Goal: Task Accomplishment & Management: Complete application form

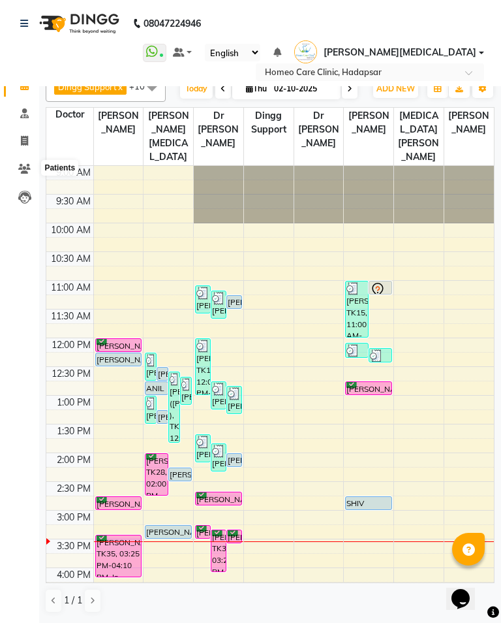
click at [23, 170] on icon at bounding box center [24, 169] width 12 height 10
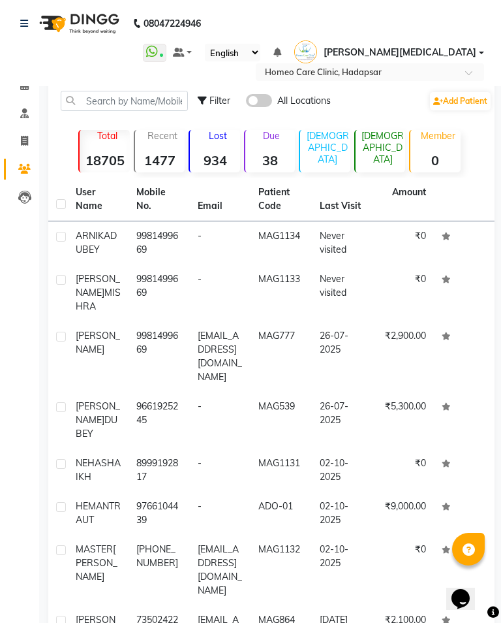
click at [317, 54] on img at bounding box center [305, 51] width 23 height 23
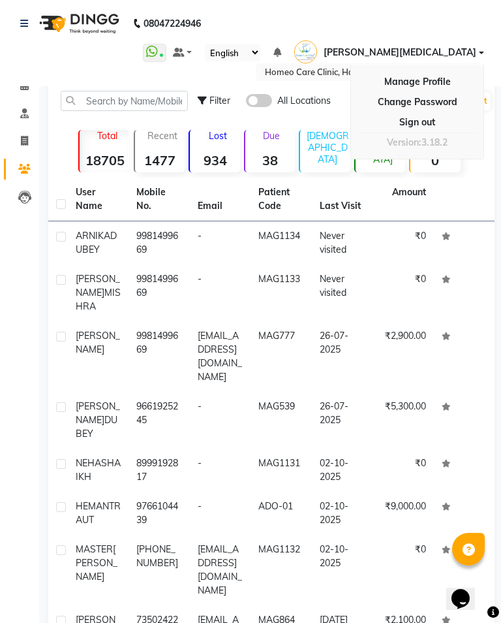
click at [318, 31] on nav "08047224946 Select Location × Homeo Care Clinic, Hadapsar WhatsApp Status ✕ Sta…" at bounding box center [250, 43] width 501 height 86
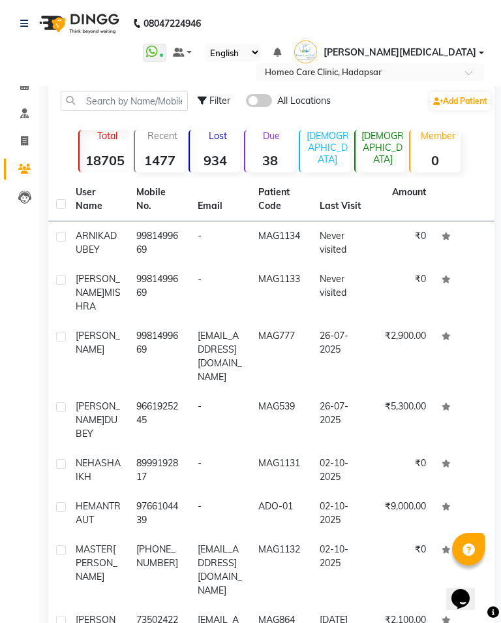
click at [225, 146] on div "Lost 934" at bounding box center [214, 151] width 51 height 42
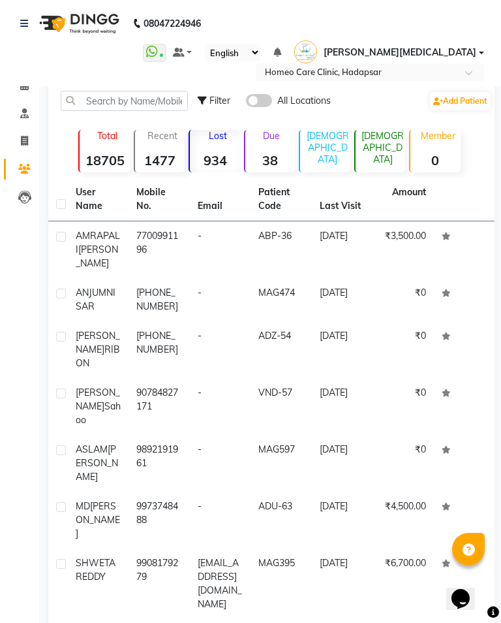
click at [223, 155] on strong "934" at bounding box center [215, 160] width 50 height 16
click at [25, 87] on icon at bounding box center [24, 85] width 8 height 10
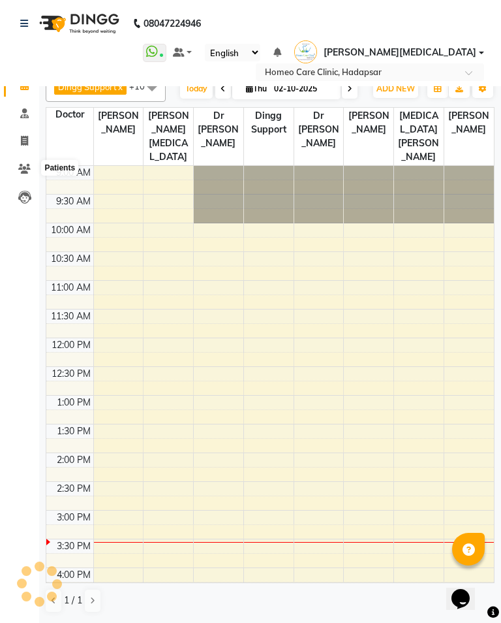
click at [25, 164] on icon at bounding box center [24, 169] width 12 height 10
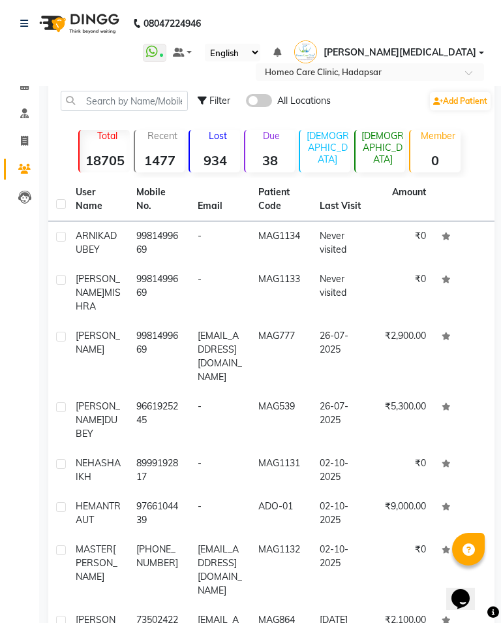
click at [161, 148] on div "Recent 1477" at bounding box center [159, 151] width 51 height 42
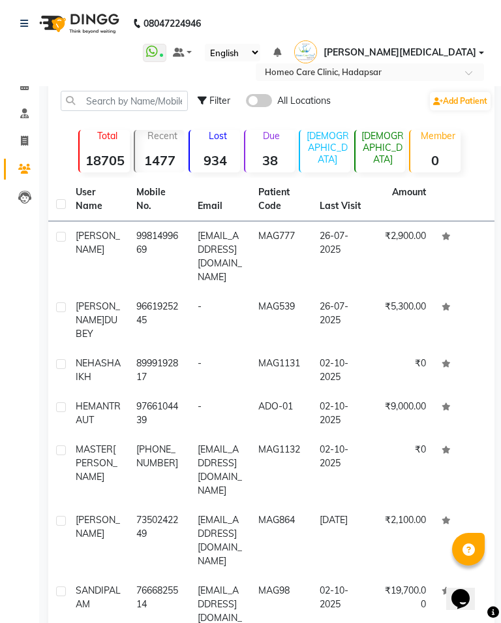
click at [383, 245] on td "₹2,900.00" at bounding box center [403, 256] width 61 height 71
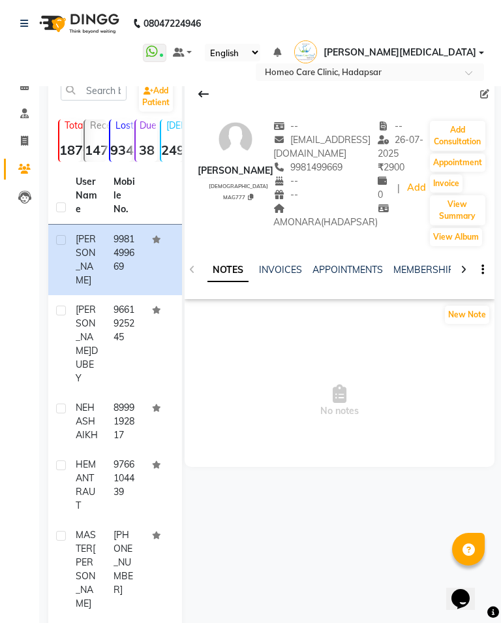
click at [459, 131] on button "Add Consultation" at bounding box center [457, 136] width 55 height 30
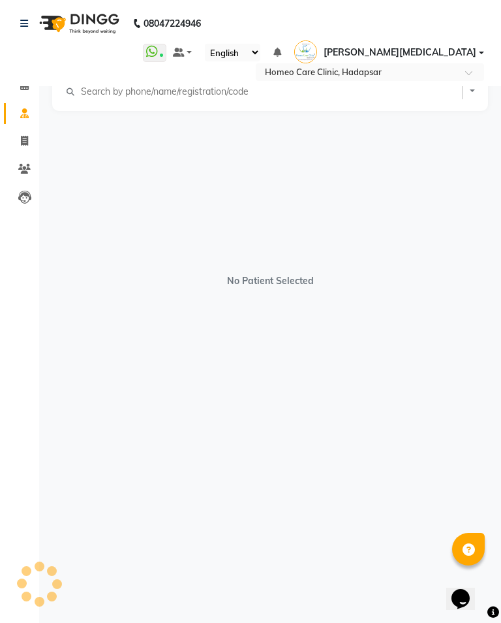
select select "[DEMOGRAPHIC_DATA]"
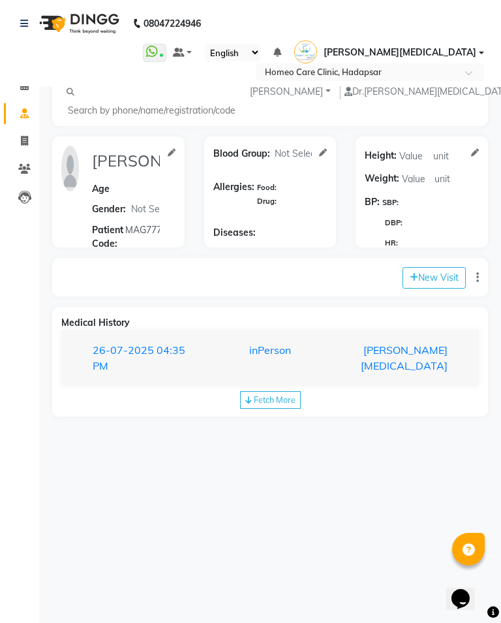
click at [423, 342] on div "[PERSON_NAME][MEDICAL_DATA]" at bounding box center [395, 357] width 125 height 31
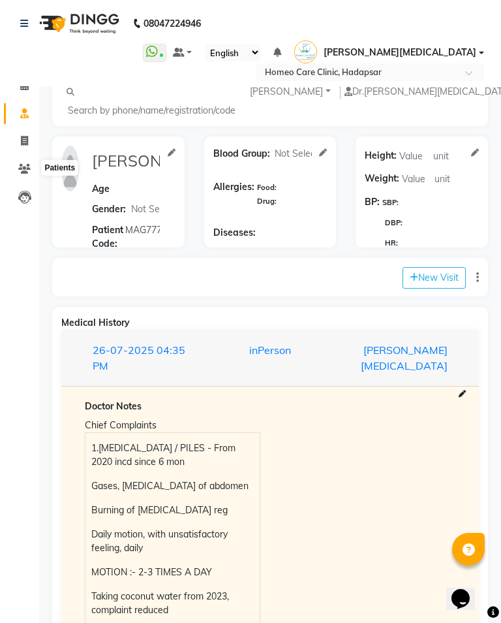
click at [23, 174] on span at bounding box center [24, 169] width 23 height 15
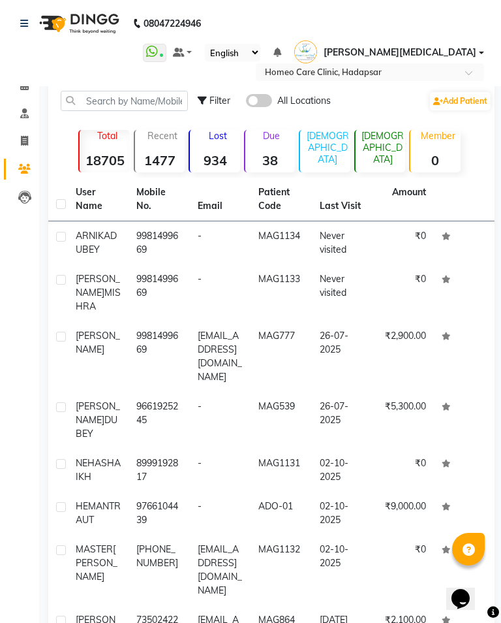
click at [272, 151] on div "Due 38" at bounding box center [269, 151] width 51 height 42
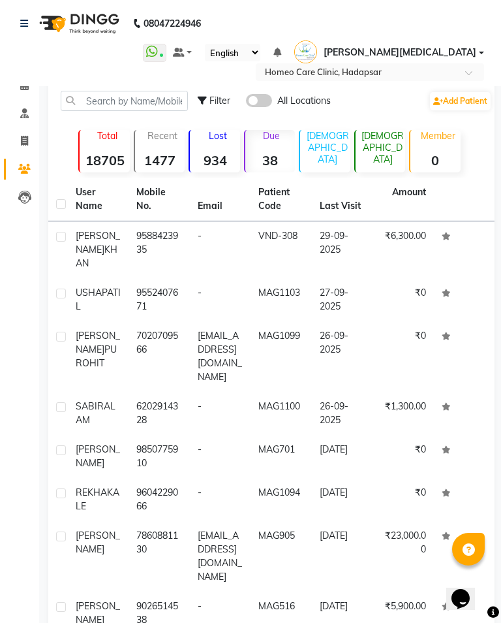
click at [386, 151] on div "[DEMOGRAPHIC_DATA] 2405" at bounding box center [380, 151] width 51 height 42
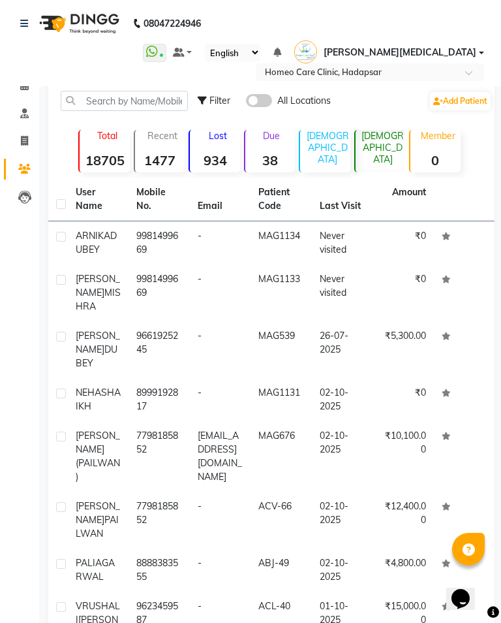
click at [165, 146] on div "Recent 1477" at bounding box center [159, 151] width 51 height 42
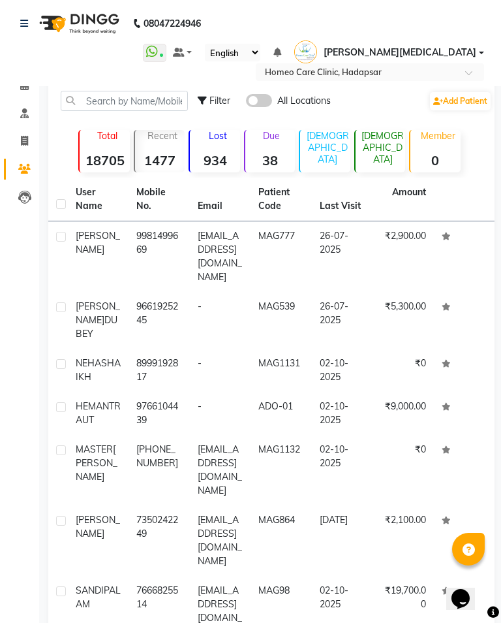
click at [29, 91] on span at bounding box center [24, 85] width 23 height 15
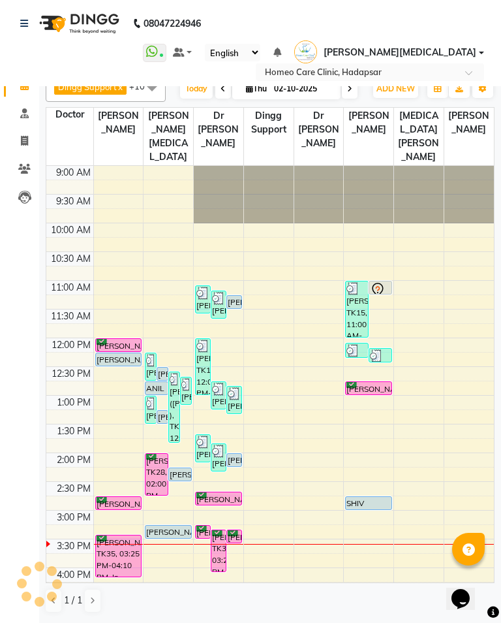
scroll to position [345, 0]
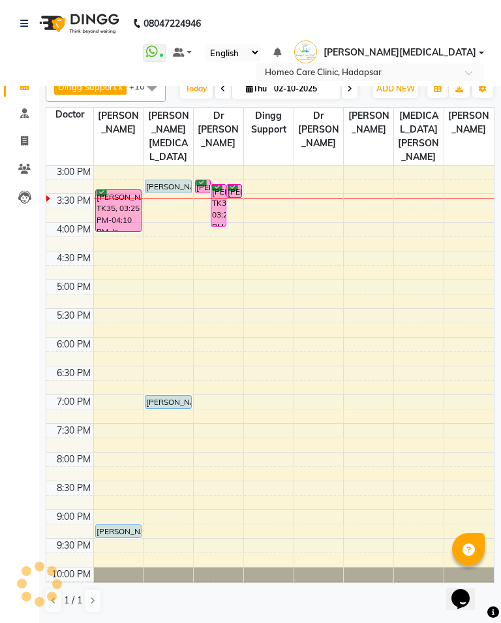
click at [29, 164] on icon at bounding box center [24, 169] width 12 height 10
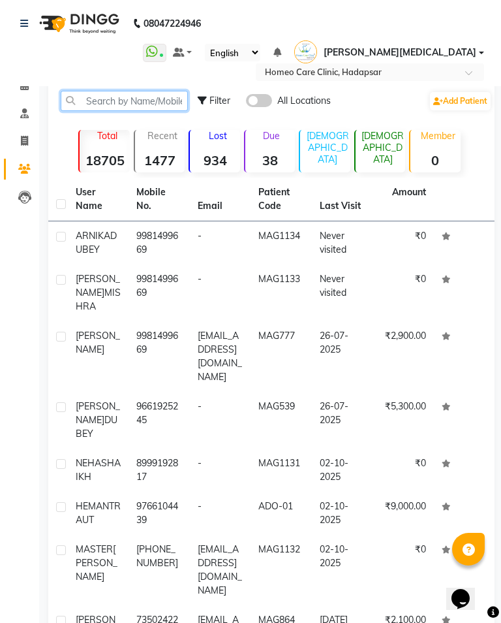
click at [133, 98] on input "text" at bounding box center [124, 101] width 127 height 20
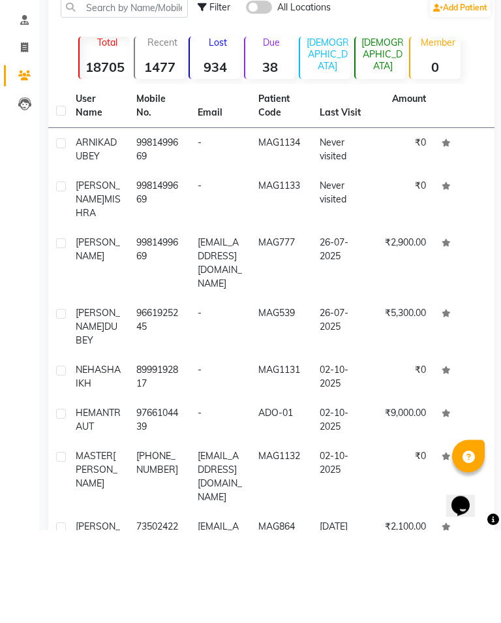
click at [195, 449] on td "-" at bounding box center [220, 470] width 61 height 43
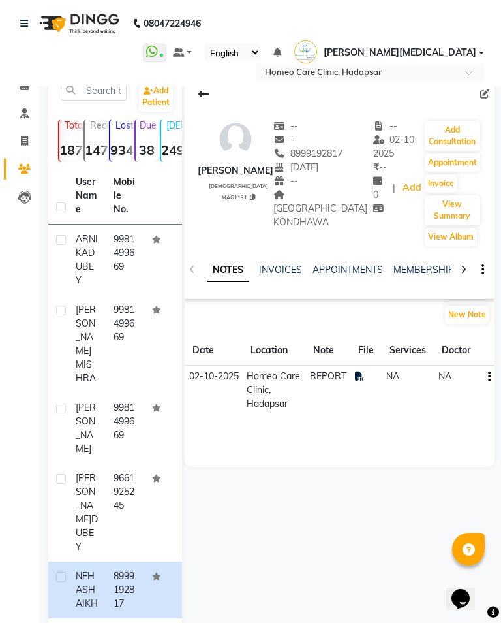
click at [449, 137] on button "Add Consultation" at bounding box center [452, 136] width 55 height 30
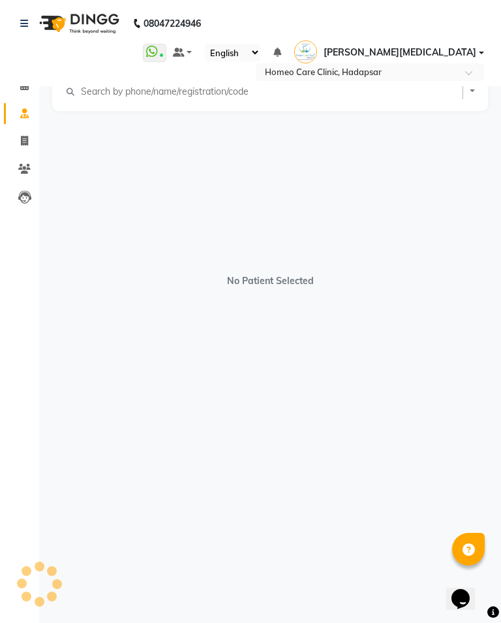
select select "[DEMOGRAPHIC_DATA]"
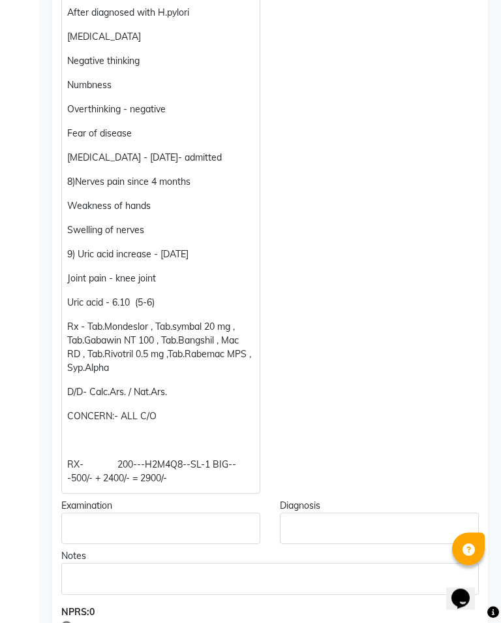
scroll to position [1371, 0]
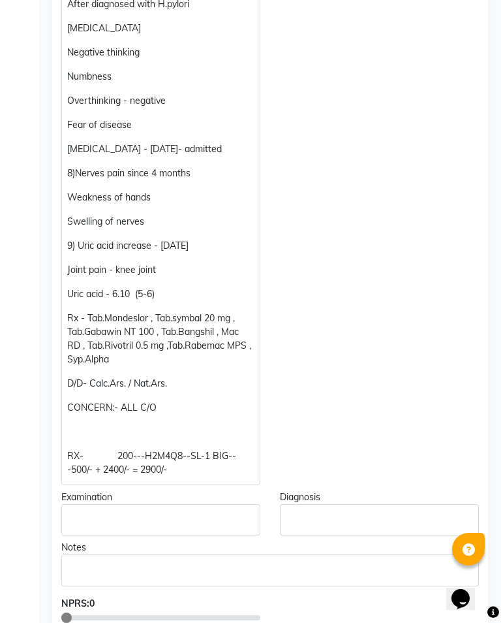
click at [194, 449] on p "RX- 200---H2M4Q8--SL-1 BIG---500/- + 2400/- = 2900/-" at bounding box center [160, 462] width 187 height 27
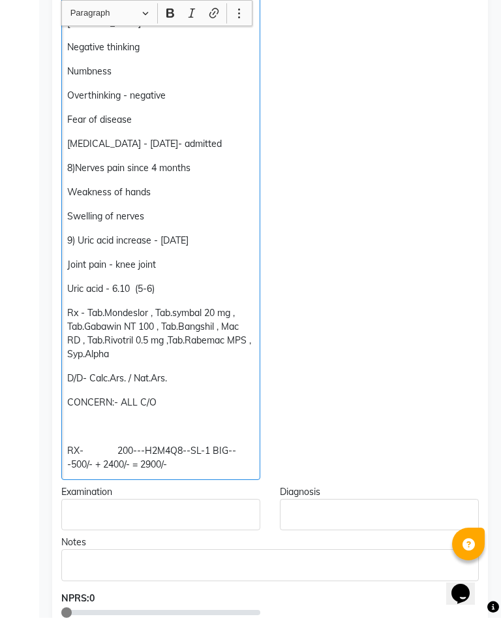
click at [199, 449] on p "RX- 200---H2M4Q8--SL-1 BIG---500/- + 2400/- = 2900/-" at bounding box center [160, 462] width 187 height 27
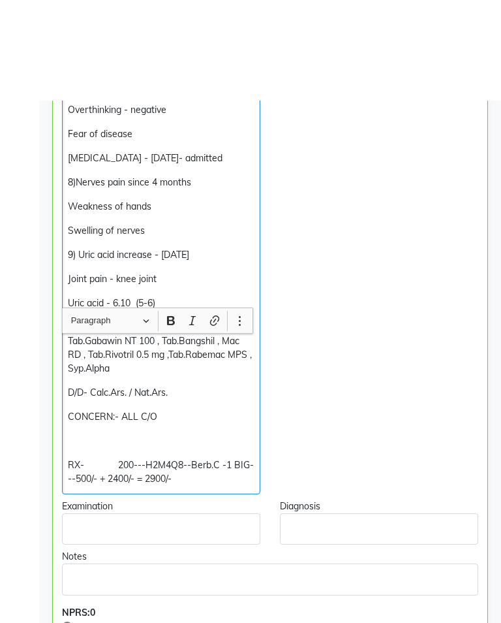
scroll to position [1477, 0]
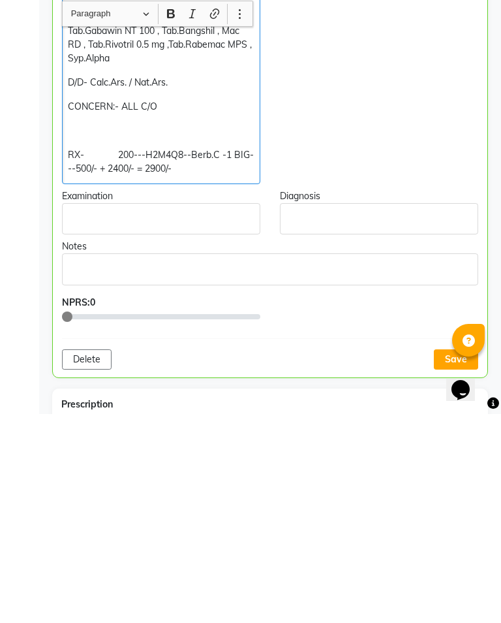
click at [455, 558] on button "Save" at bounding box center [456, 568] width 44 height 20
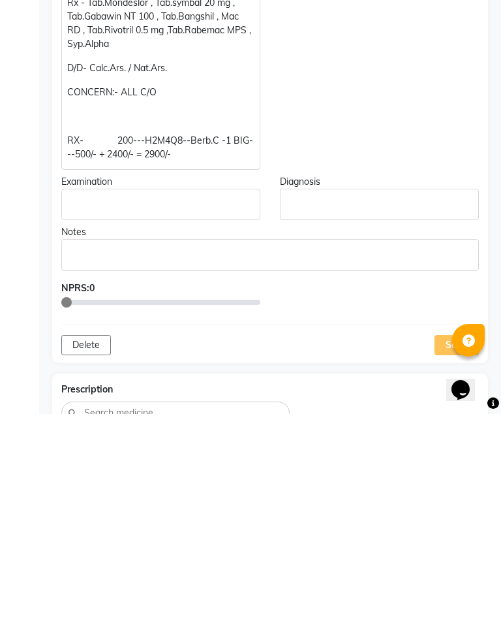
scroll to position [1687, 0]
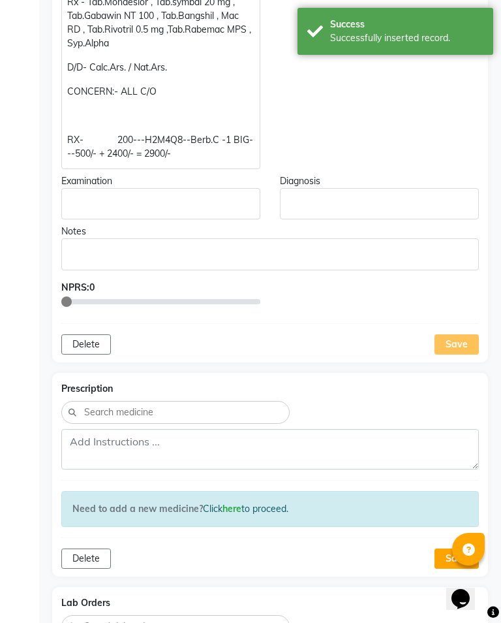
click at [459, 334] on div "Save" at bounding box center [457, 344] width 44 height 20
click at [465, 334] on div "Save" at bounding box center [457, 344] width 44 height 20
click at [463, 334] on div "Save" at bounding box center [457, 344] width 44 height 20
click at [471, 334] on div "Save" at bounding box center [457, 344] width 44 height 20
click at [464, 334] on div "Save" at bounding box center [457, 344] width 44 height 20
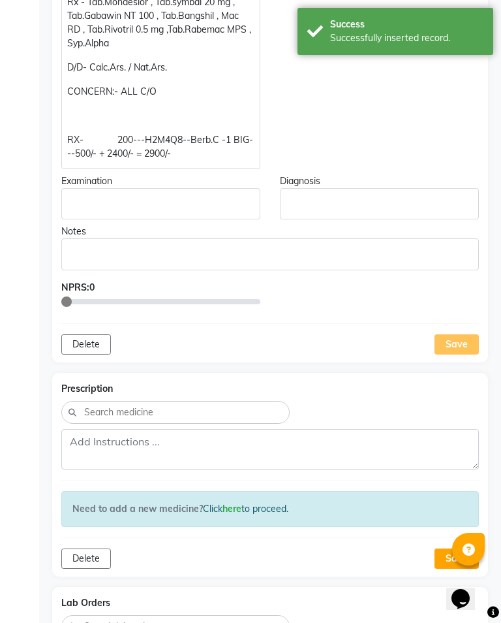
scroll to position [1686, 0]
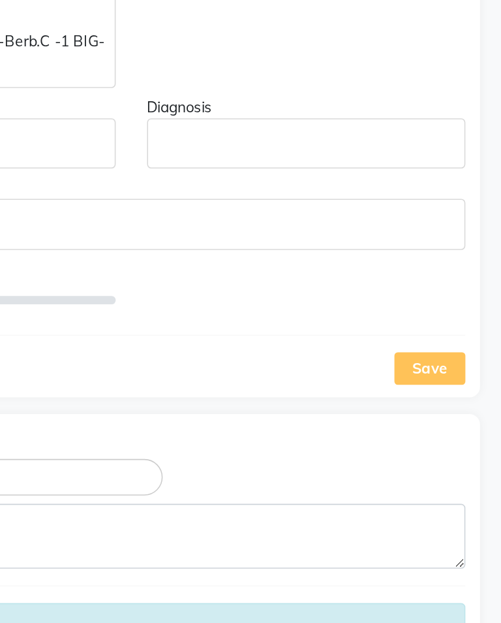
click at [435, 335] on div "Save" at bounding box center [457, 345] width 44 height 20
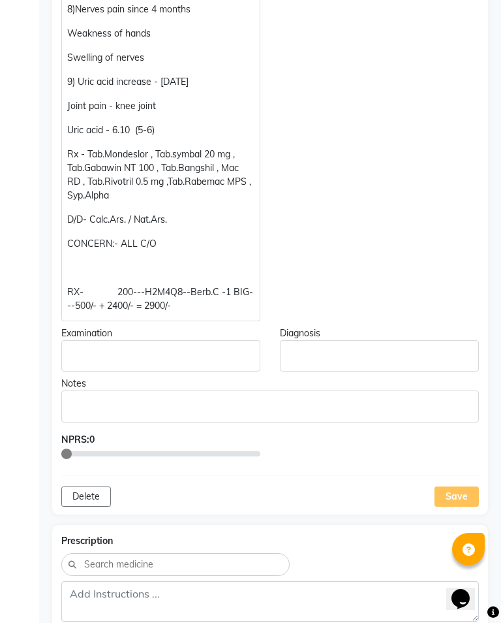
scroll to position [1538, 0]
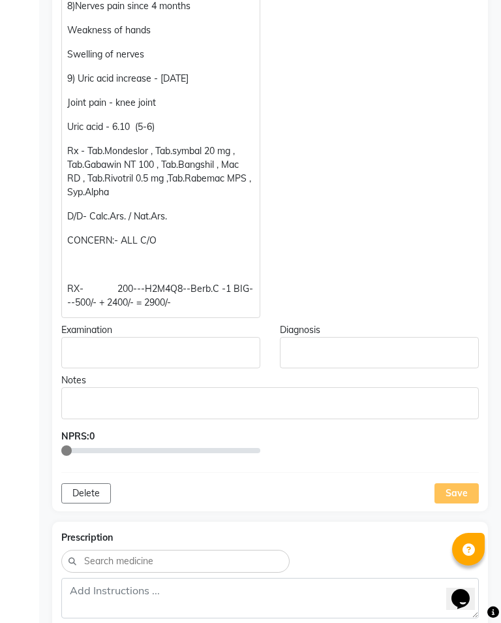
click at [458, 483] on div "Save" at bounding box center [457, 493] width 44 height 20
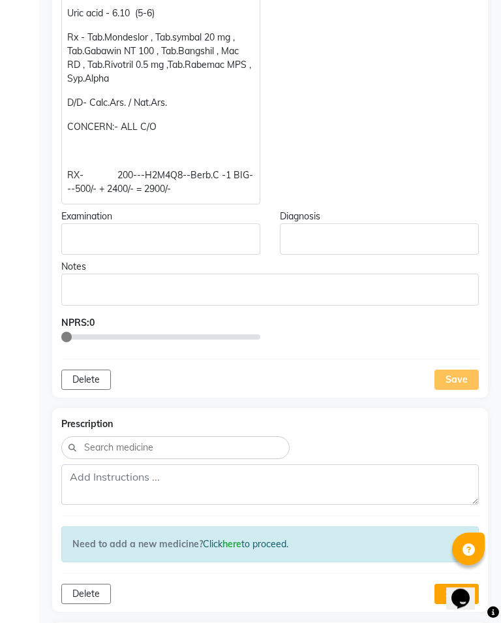
scroll to position [1659, 0]
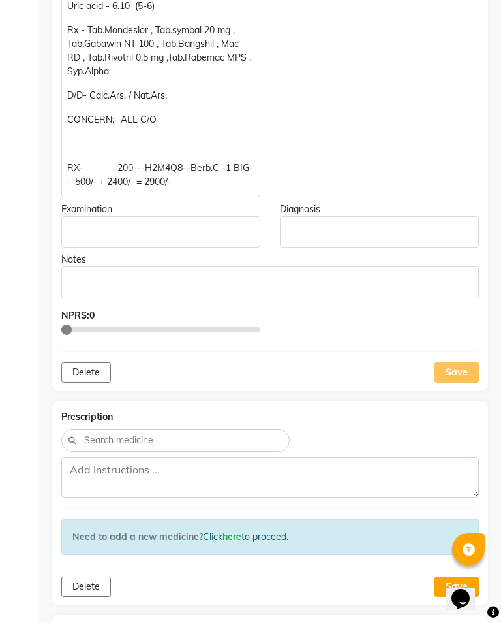
click at [449, 362] on div "Save" at bounding box center [457, 372] width 44 height 20
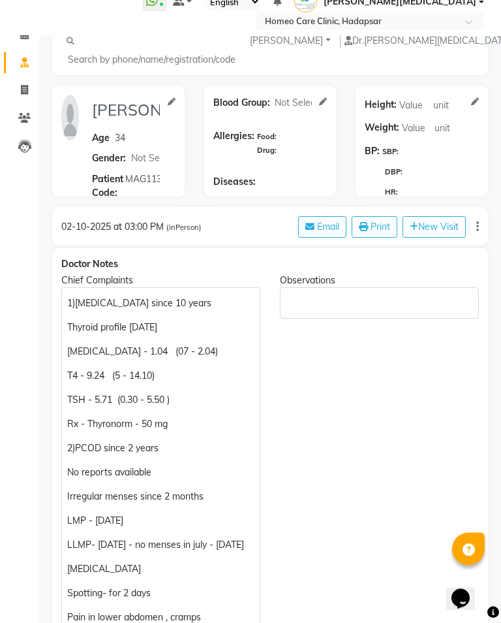
scroll to position [0, 0]
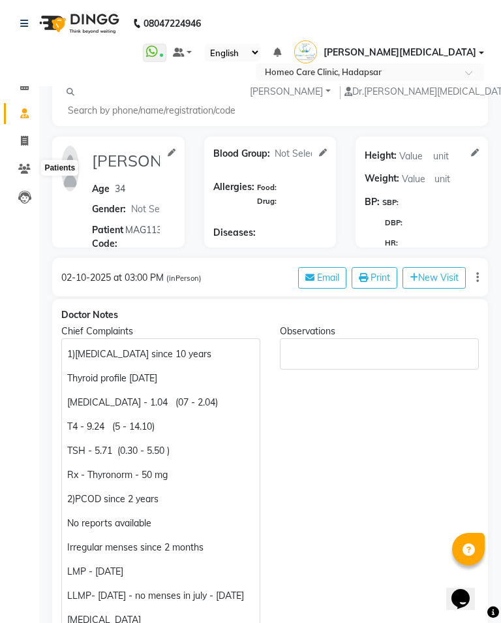
click at [22, 166] on icon at bounding box center [24, 169] width 12 height 10
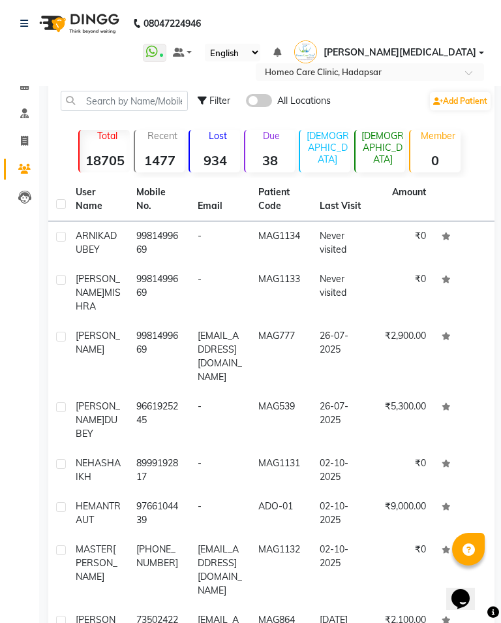
click at [460, 53] on span "[PERSON_NAME][MEDICAL_DATA]" at bounding box center [400, 53] width 153 height 14
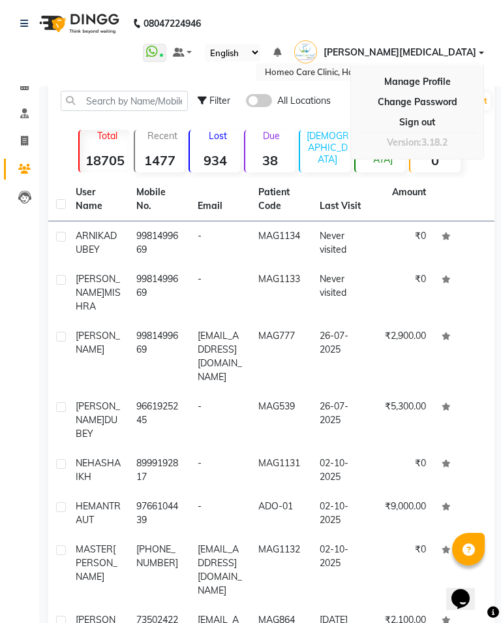
click at [447, 122] on link "Sign out" at bounding box center [417, 122] width 119 height 20
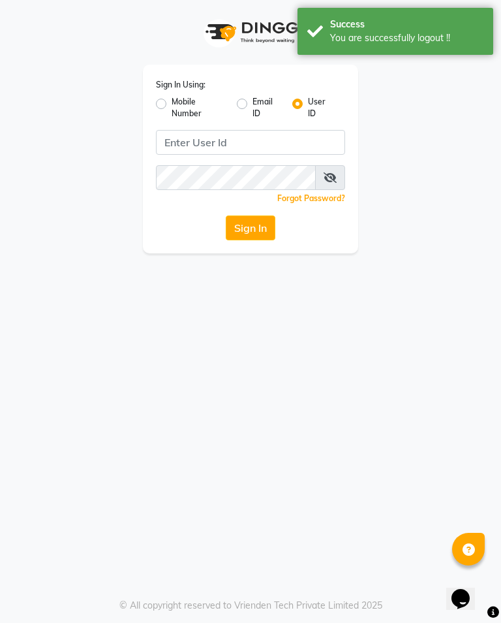
click at [172, 105] on label "Mobile Number" at bounding box center [199, 108] width 55 height 24
click at [172, 104] on input "Mobile Number" at bounding box center [176, 100] width 8 height 8
radio input "true"
radio input "false"
